Goal: Find contact information: Find contact information

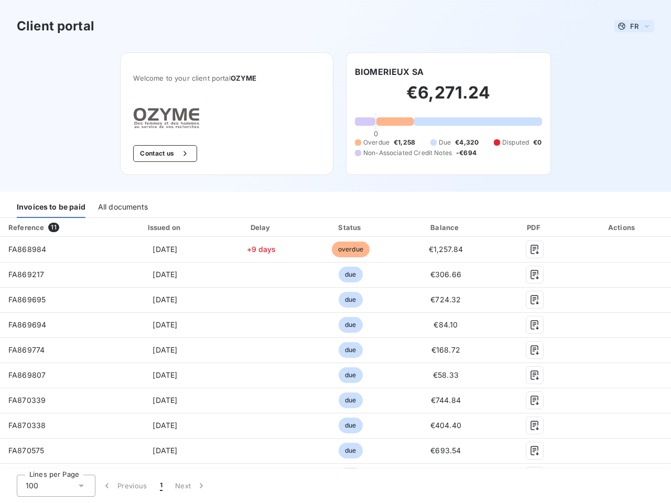
click at [630, 26] on span "FR" at bounding box center [634, 26] width 8 height 8
click at [159, 154] on button "Contact us" at bounding box center [164, 153] width 63 height 17
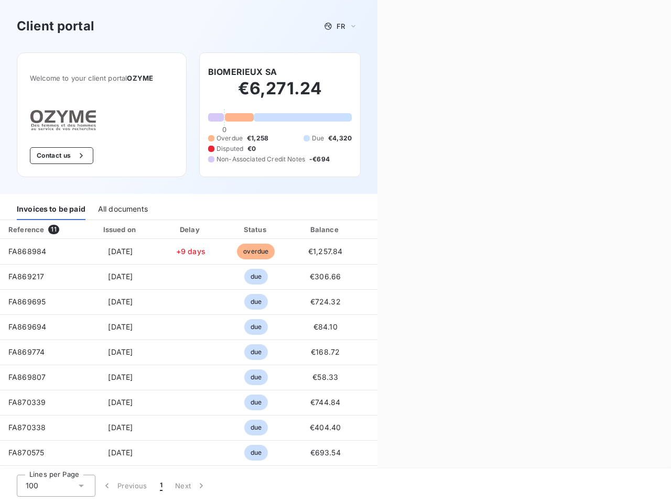
click at [385, 72] on div "Contact us Fill out the form below, and a member of our team will get back to y…" at bounding box center [525, 251] width 294 height 503
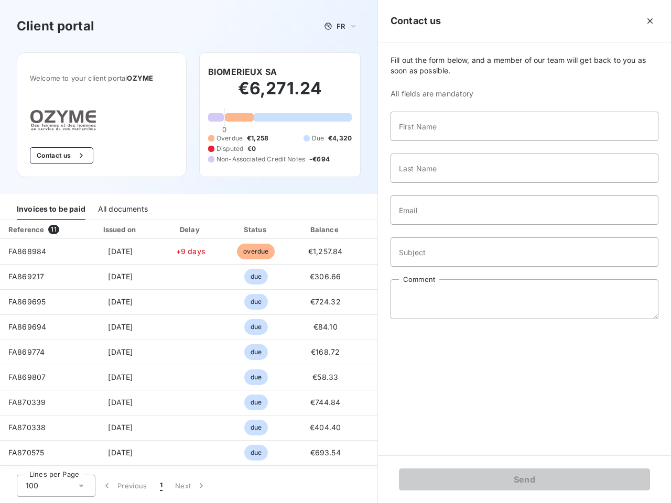
click at [51, 207] on div "Invoices to be paid" at bounding box center [51, 209] width 69 height 22
click at [122, 207] on div "All documents" at bounding box center [123, 209] width 50 height 22
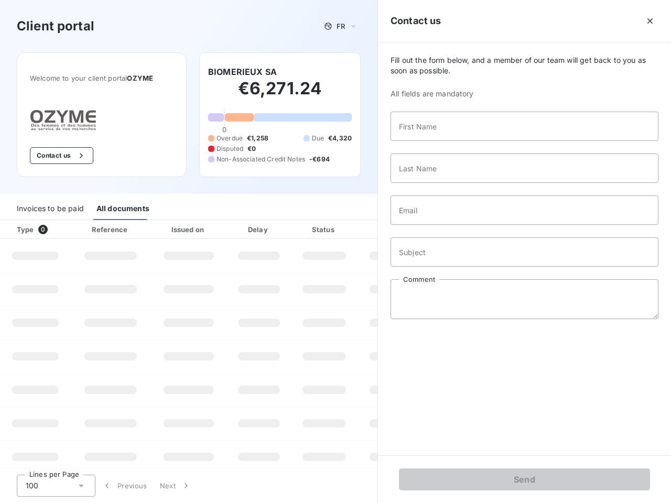
click at [55, 228] on div "Type 0" at bounding box center [39, 229] width 58 height 10
click at [163, 228] on div "Issued on" at bounding box center [189, 229] width 72 height 10
click at [257, 228] on div "Delay" at bounding box center [259, 229] width 60 height 10
click at [346, 228] on div at bounding box center [350, 229] width 10 height 10
click at [440, 228] on div "Fill out the form below, and a member of our team will get back to you as soon …" at bounding box center [524, 248] width 293 height 413
